Goal: Navigation & Orientation: Understand site structure

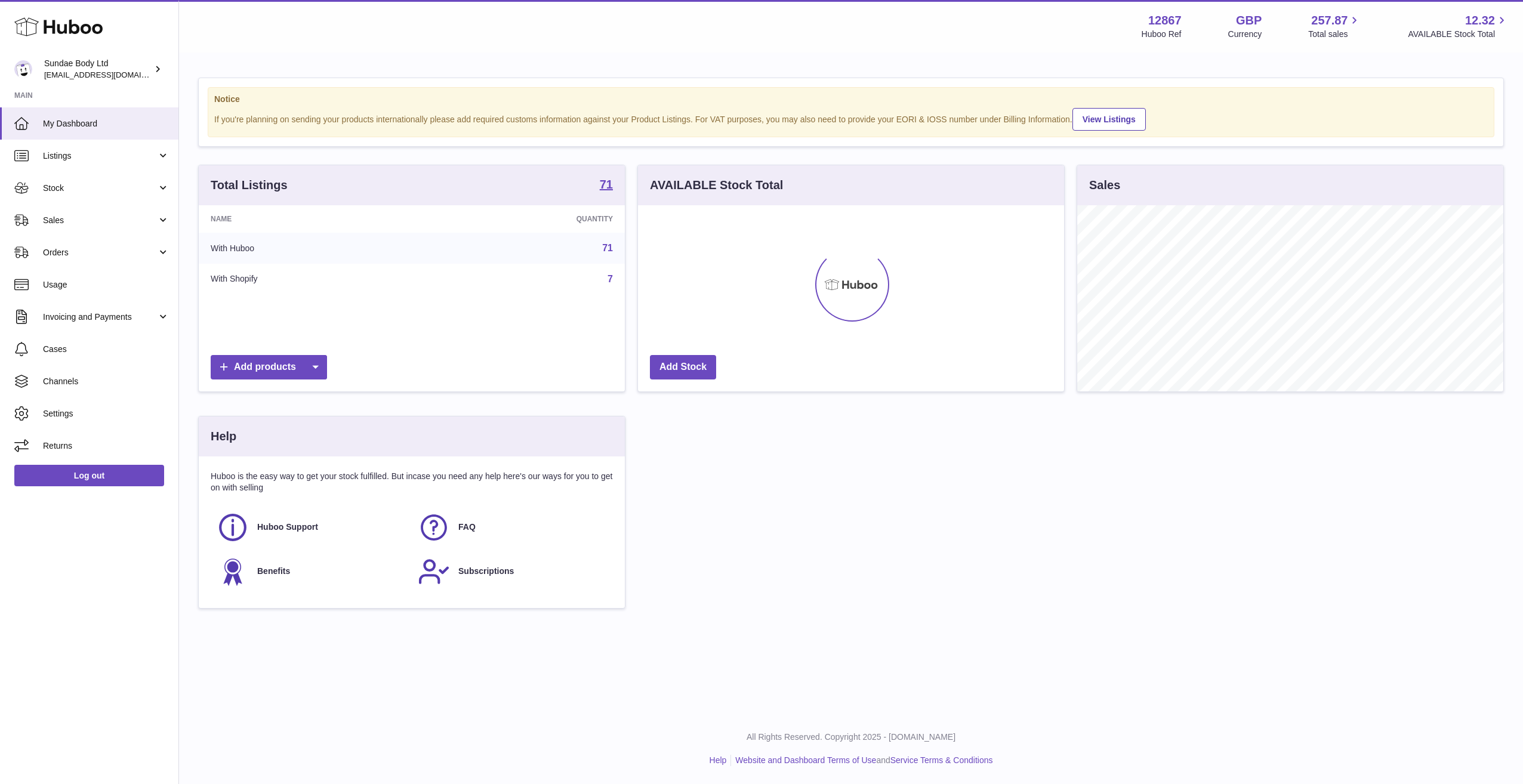
scroll to position [596457, 596345]
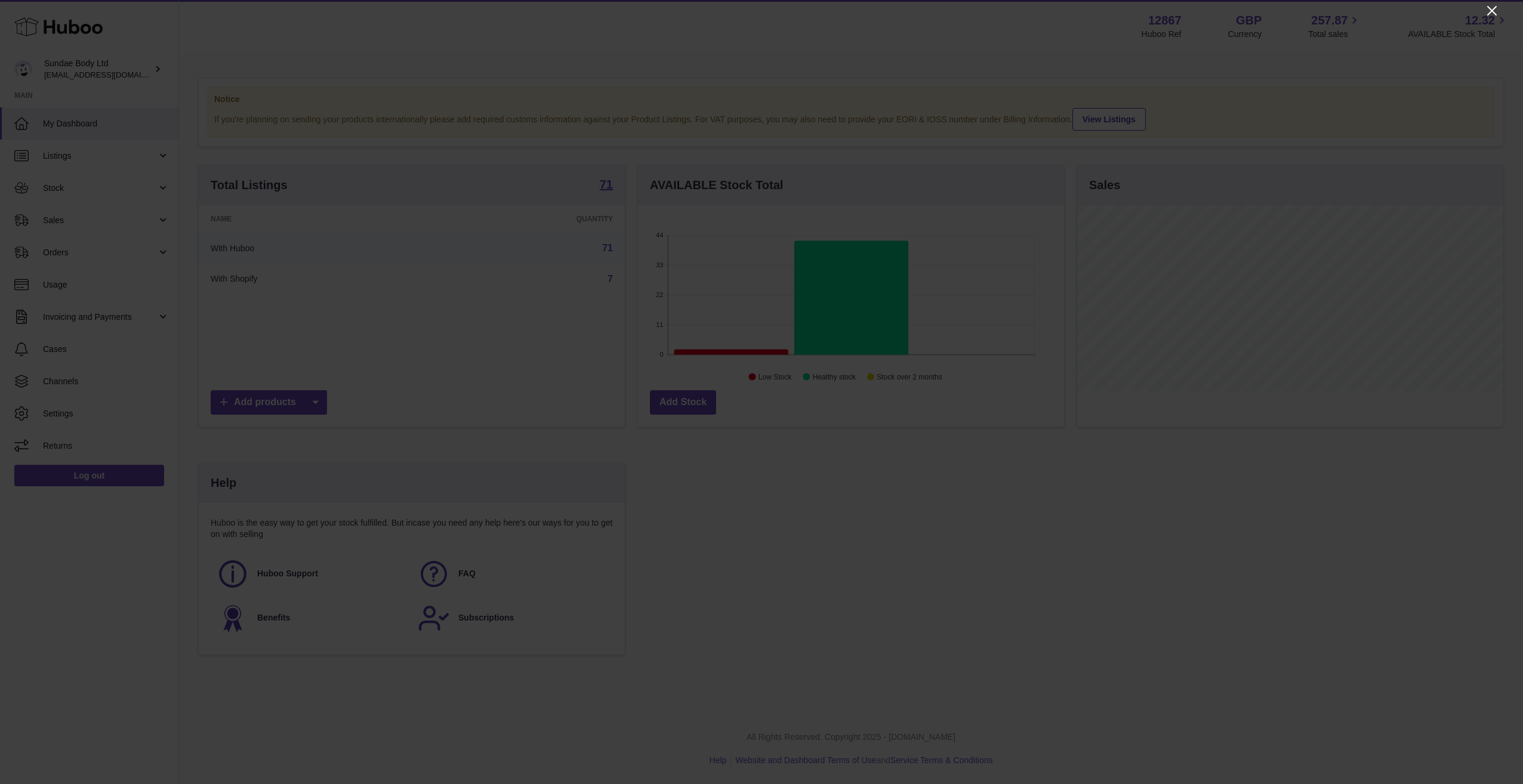
click at [1495, 10] on icon "Close" at bounding box center [1491, 11] width 14 height 14
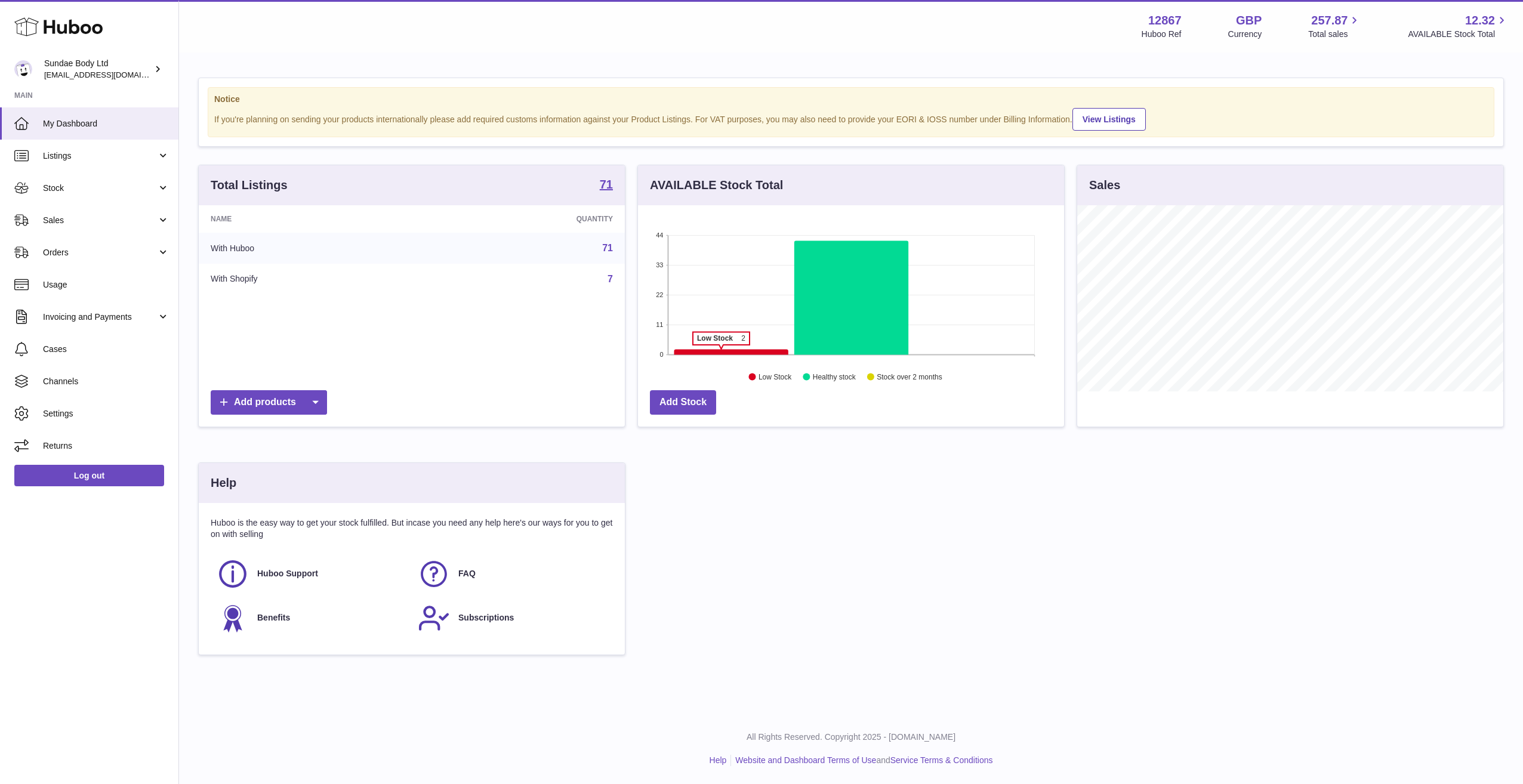
click at [721, 351] on icon at bounding box center [731, 352] width 114 height 6
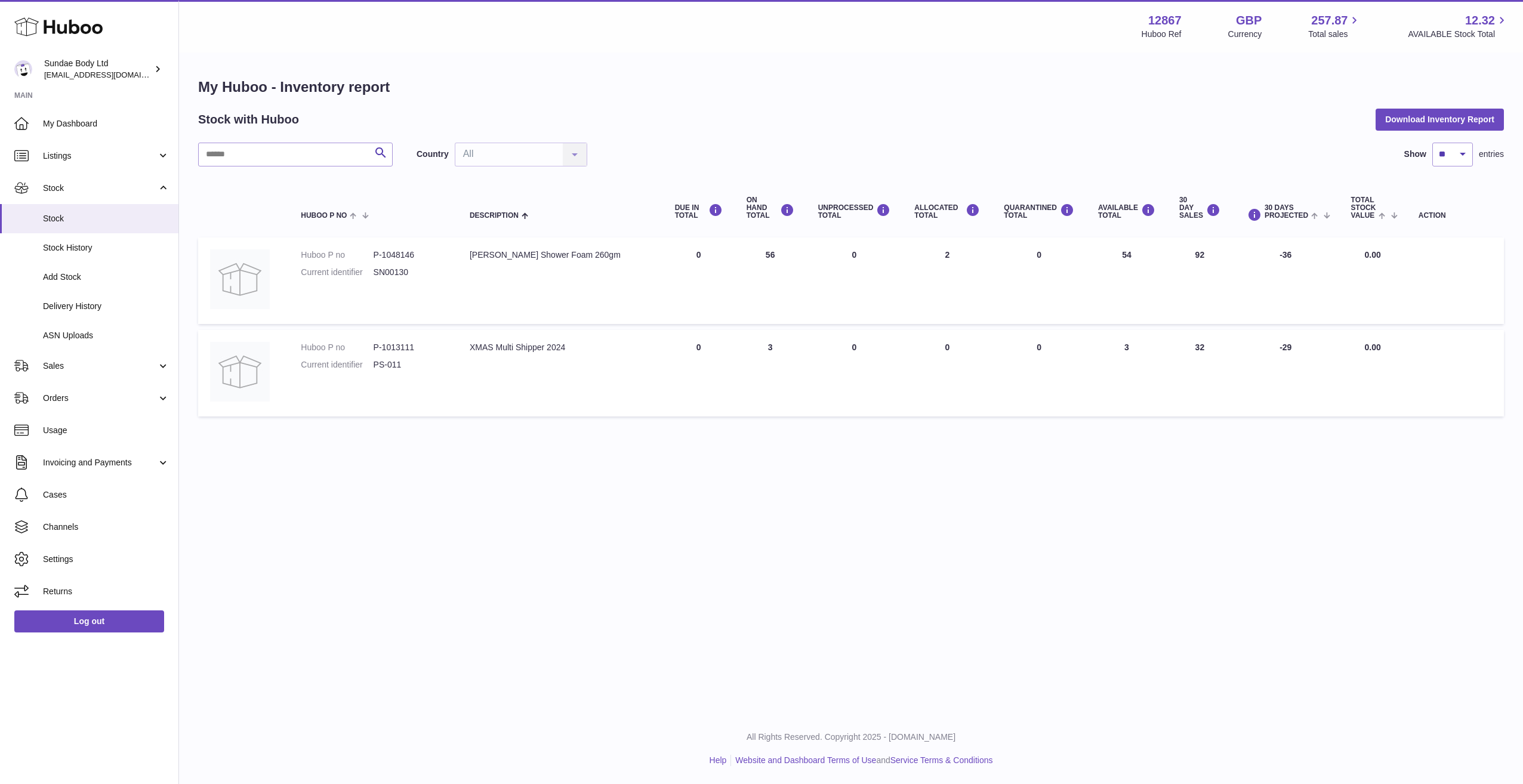
click at [416, 483] on div "Menu Huboo 12867 Huboo Ref GBP Currency 257.87 Total sales 12.32 AVAILABLE Stoc…" at bounding box center [851, 357] width 1344 height 714
click at [75, 27] on icon at bounding box center [59, 26] width 89 height 24
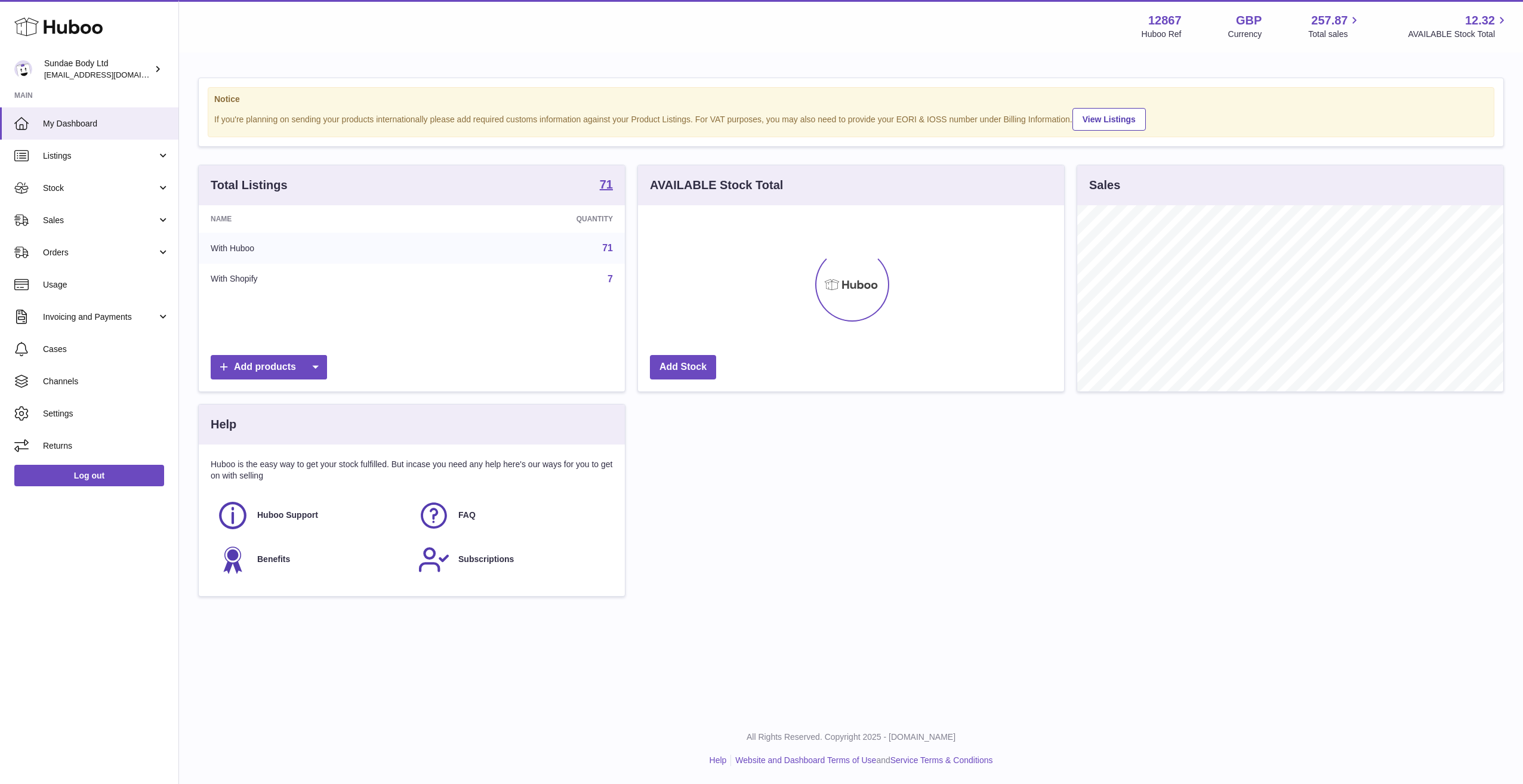
scroll to position [186, 426]
